Goal: Check status: Check status

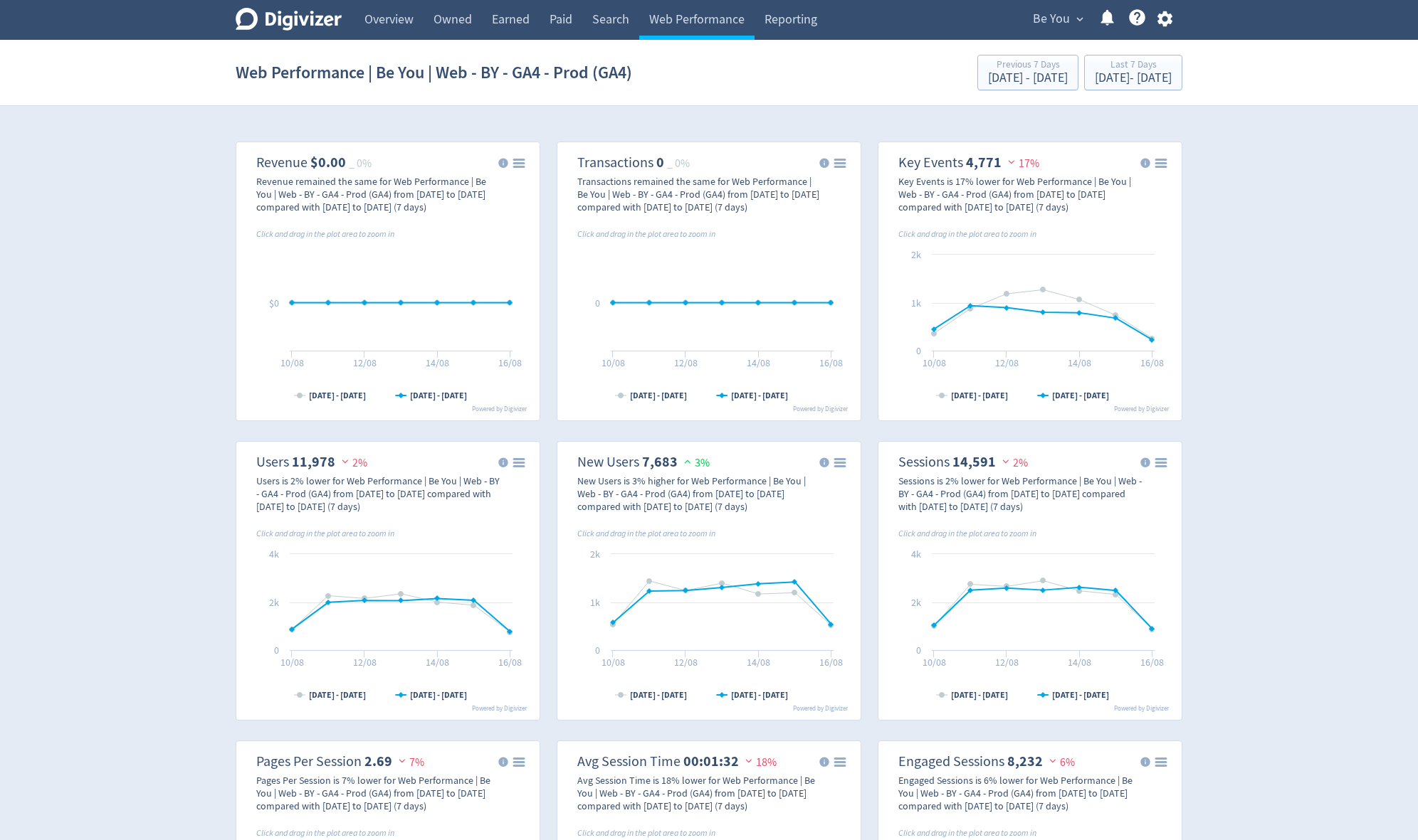
scroll to position [1231, 0]
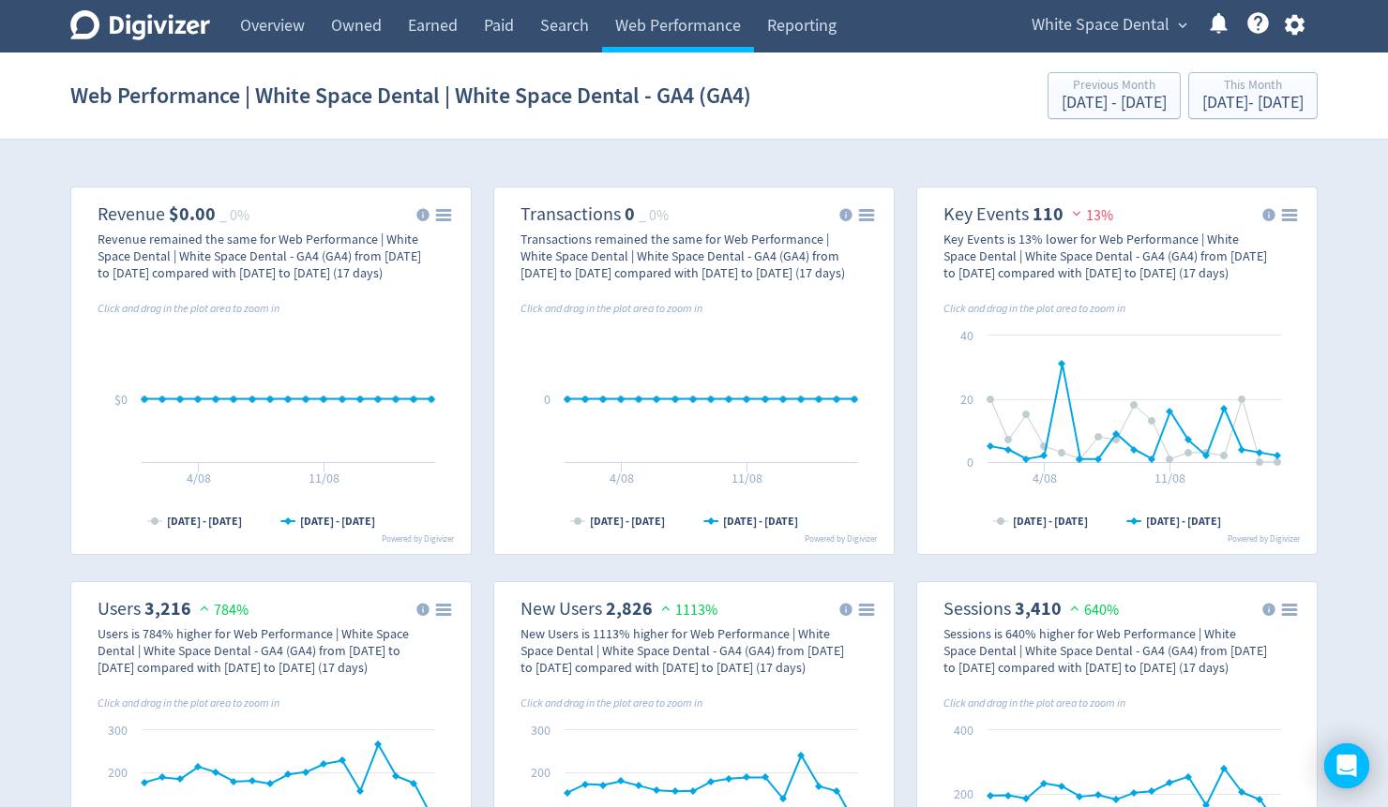
select select "form_submit"
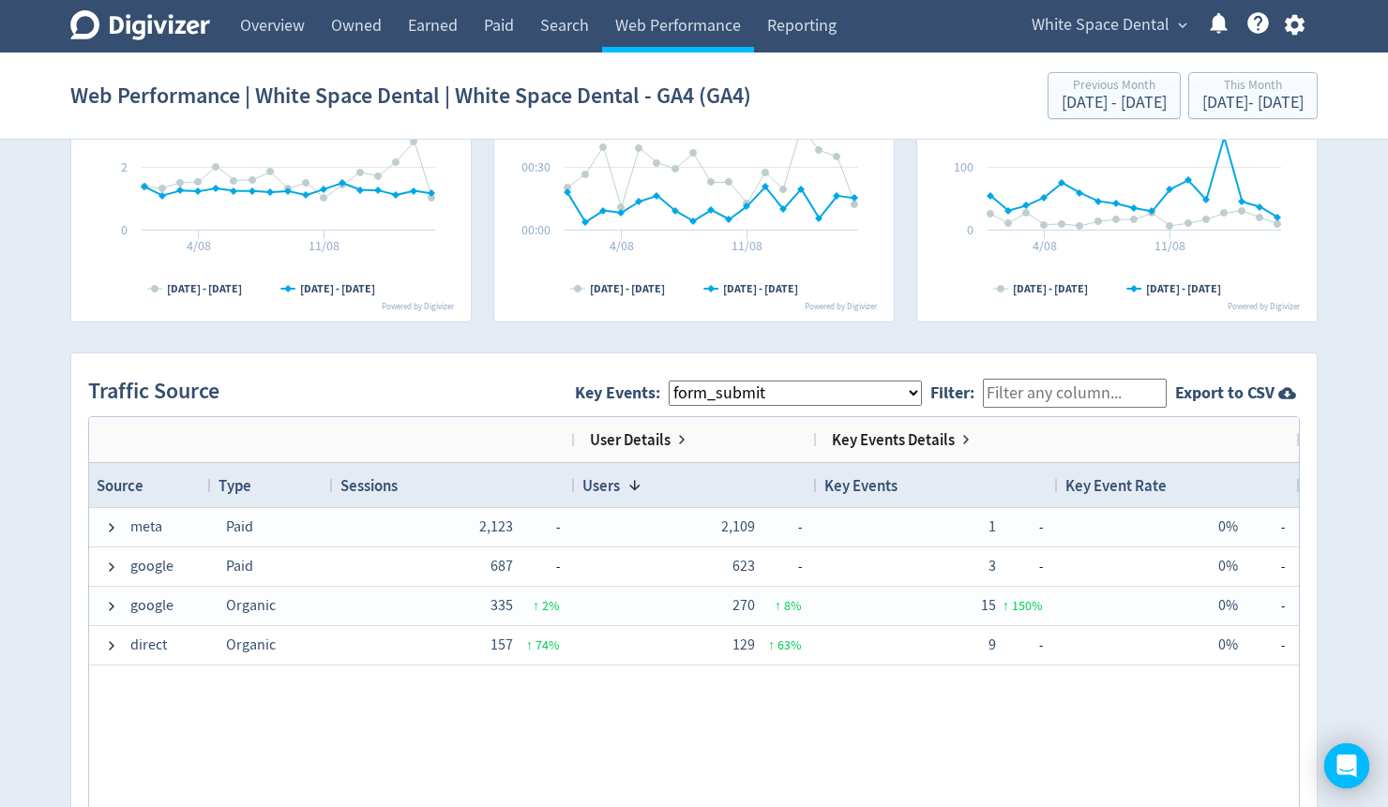
scroll to position [300, 0]
click at [291, 33] on link "Overview" at bounding box center [272, 26] width 91 height 53
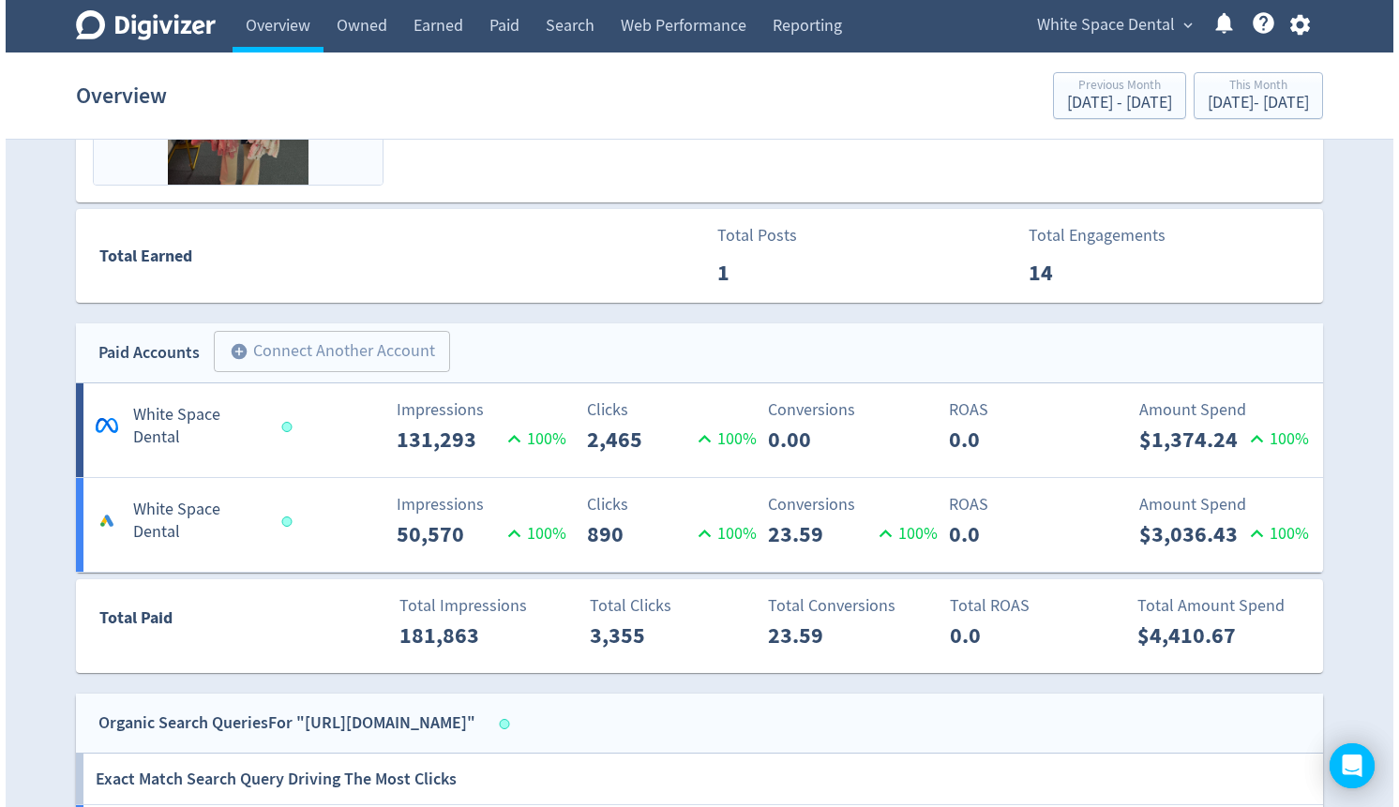
scroll to position [900, 0]
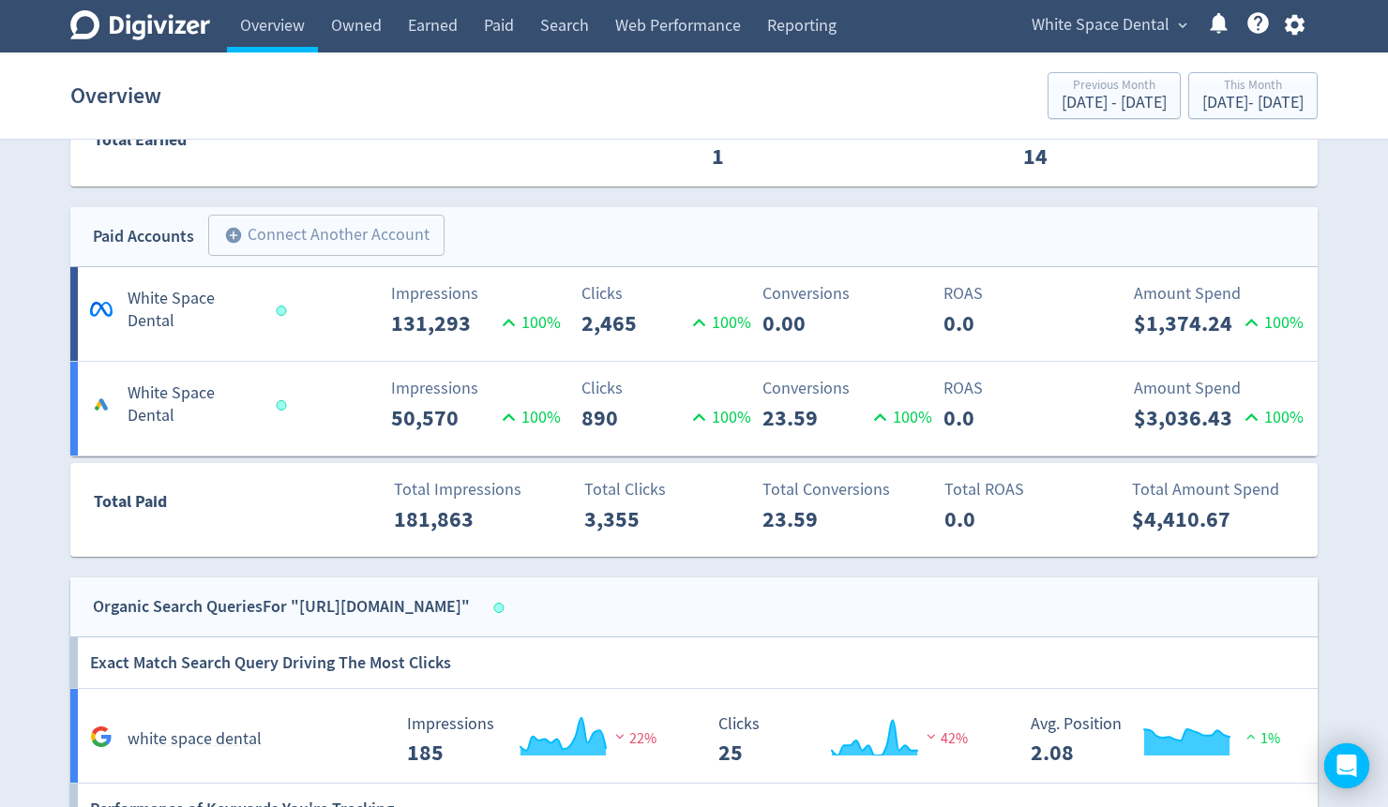
click at [1105, 30] on span "White Space Dental" at bounding box center [1100, 25] width 138 height 30
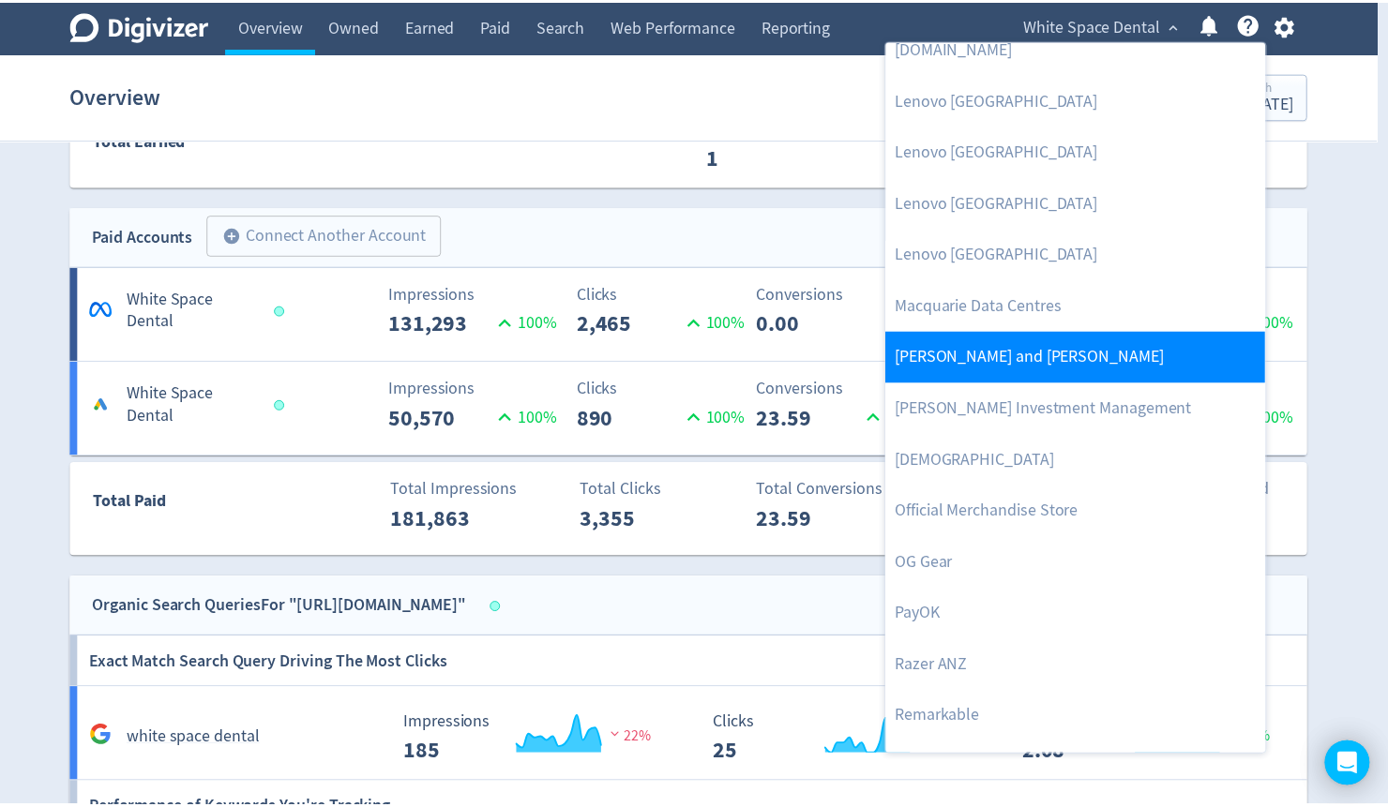
scroll to position [1718, 0]
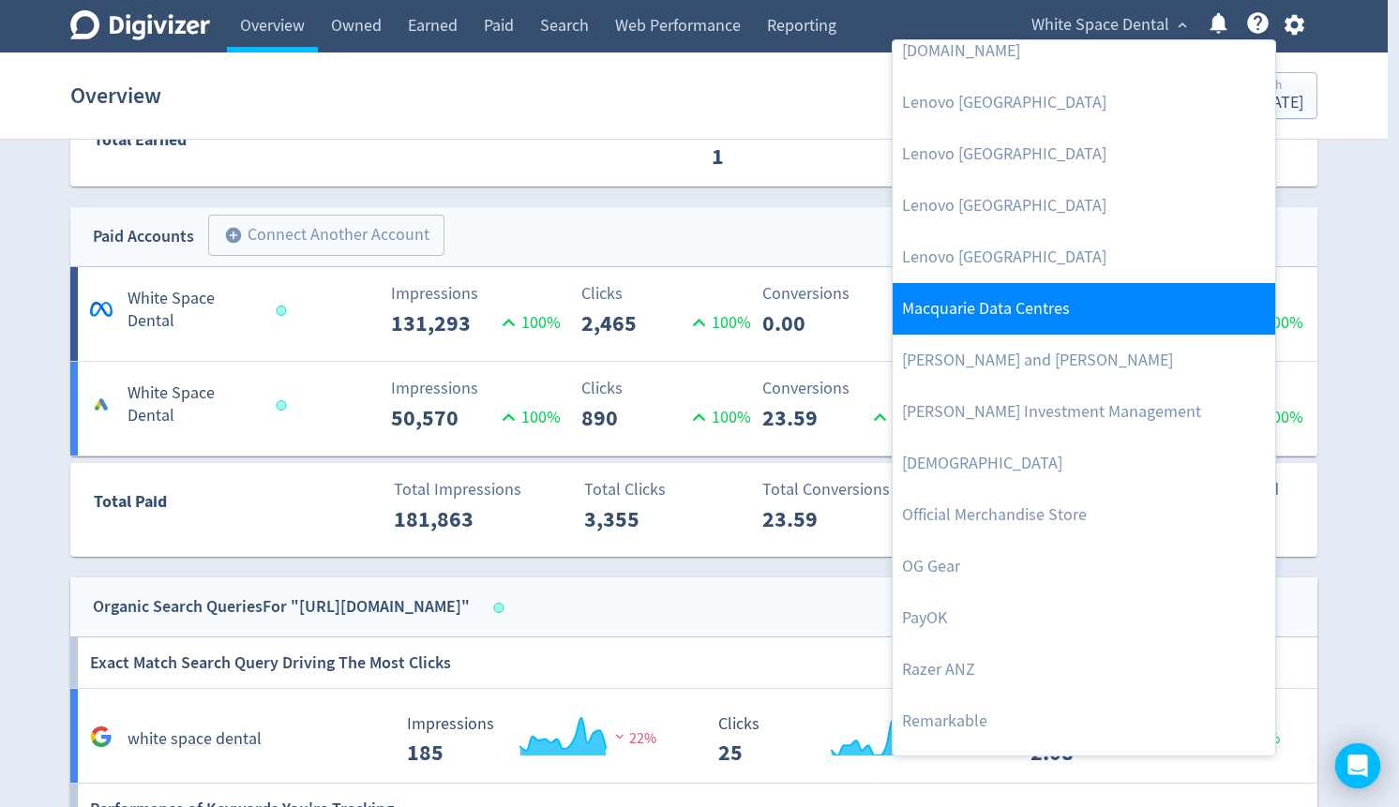
click at [1000, 296] on link "Macquarie Data Centres" at bounding box center [1084, 309] width 383 height 52
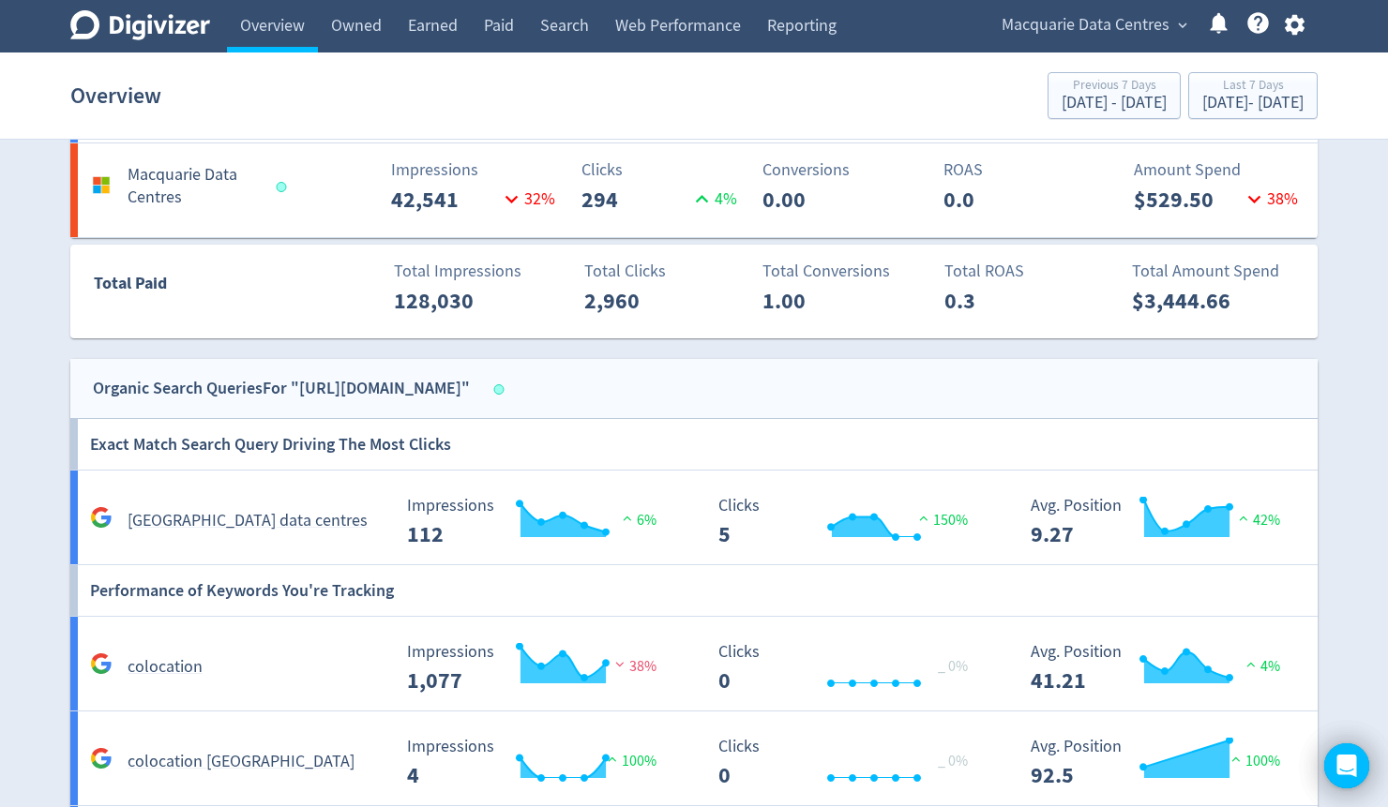
scroll to position [975, 0]
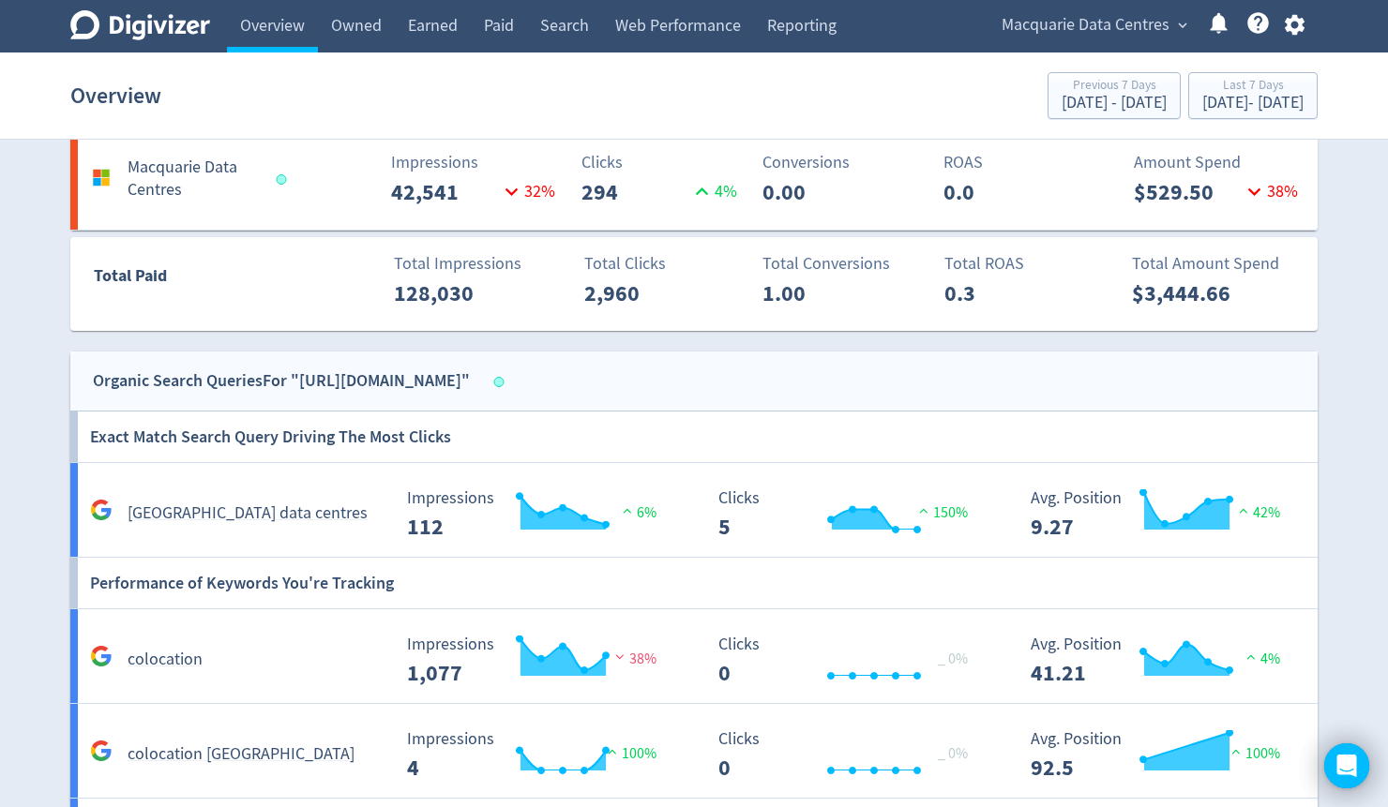
click at [1208, 121] on div "Overview Previous 7 Days Aug 4, 2025 - Aug 10, 2025 Last 7 Days Aug 11, 2025 - …" at bounding box center [693, 96] width 1247 height 60
click at [1210, 109] on div "Aug 11, 2025 - Aug 17, 2025" at bounding box center [1252, 103] width 101 height 17
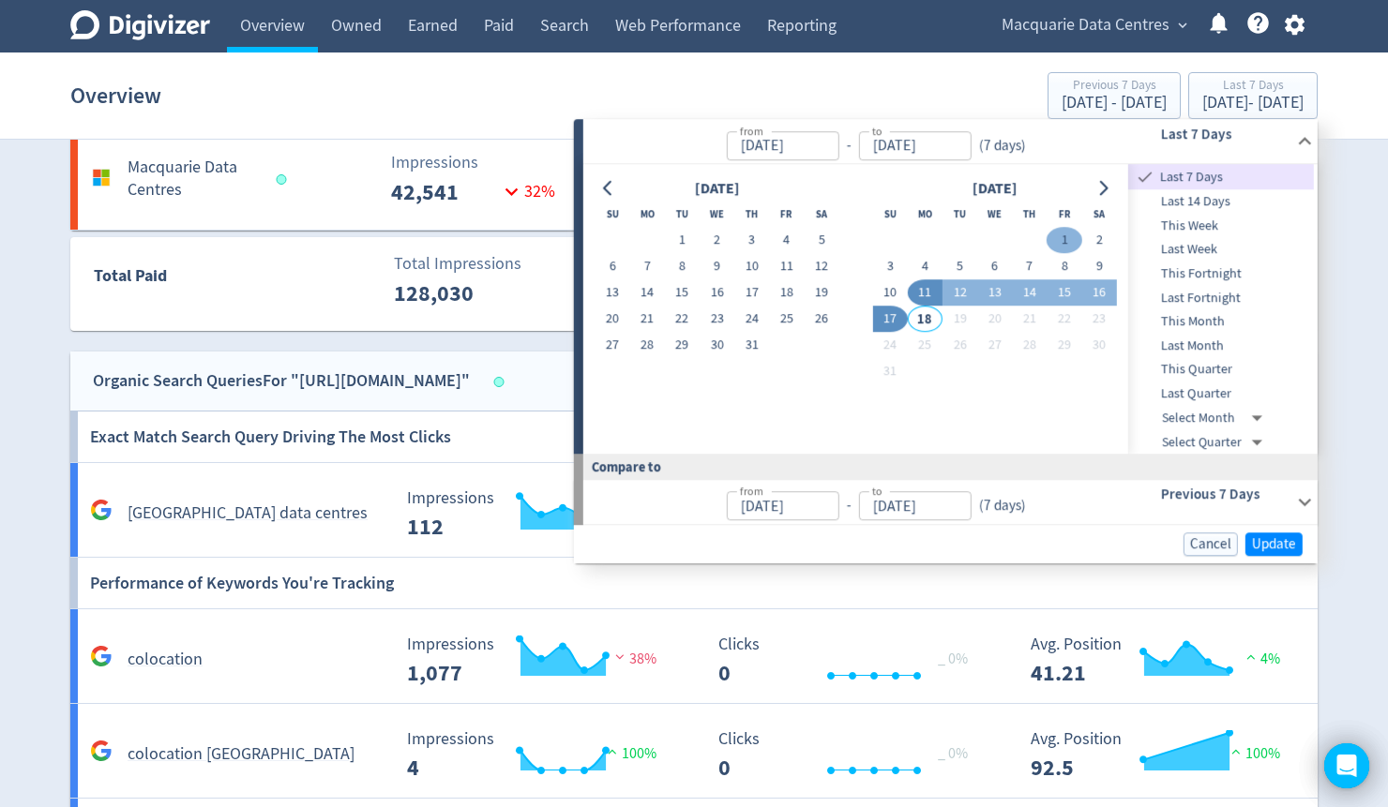
click at [1066, 240] on button "1" at bounding box center [1063, 241] width 35 height 26
type input "Aug 01, 2025"
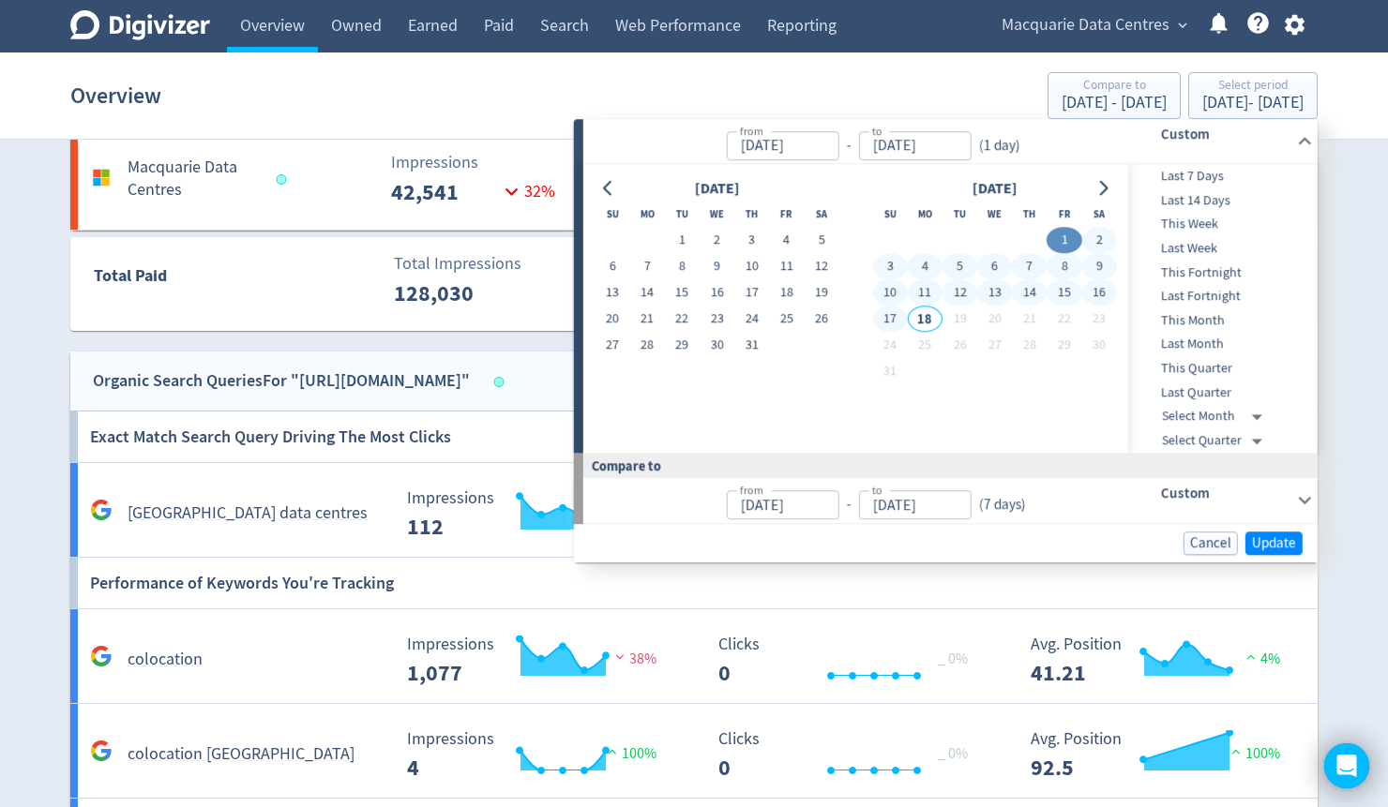
click at [889, 316] on button "17" at bounding box center [889, 320] width 35 height 26
type input "Aug 17, 2025"
type input "Jul 15, 2025"
type input "Jul 31, 2025"
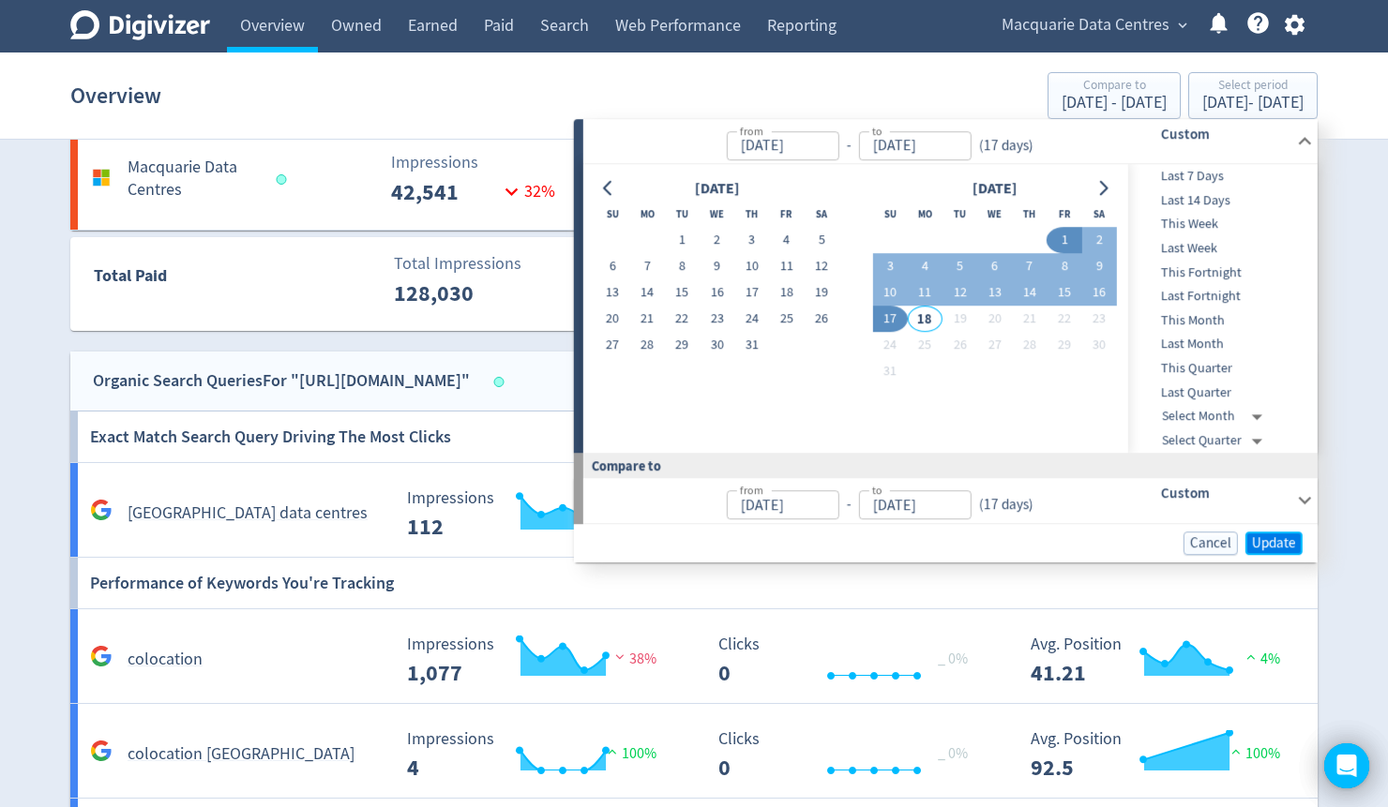
click at [1285, 539] on span "Update" at bounding box center [1274, 543] width 44 height 14
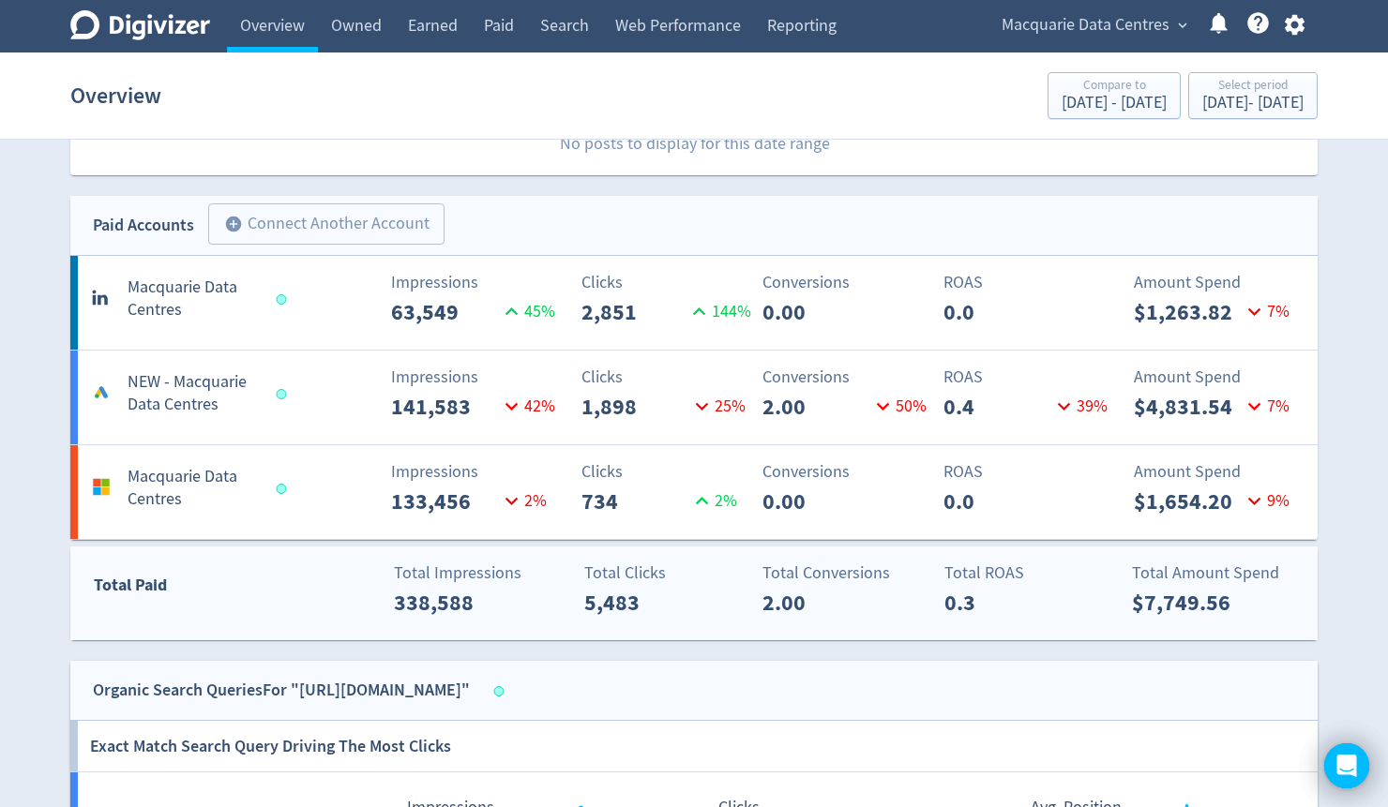
scroll to position [525, 0]
